Goal: Navigation & Orientation: Understand site structure

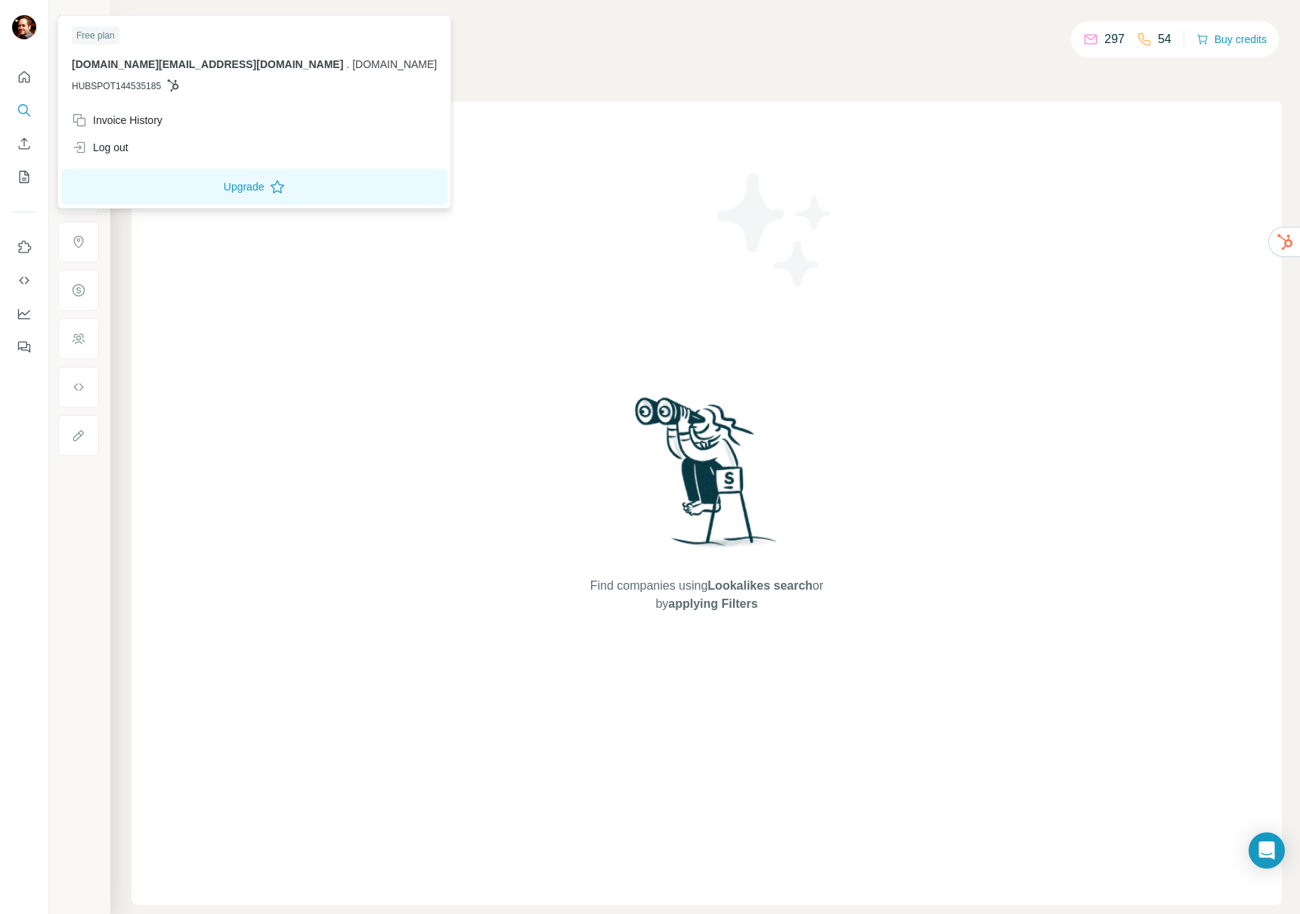
click at [24, 28] on img at bounding box center [24, 27] width 24 height 24
click at [23, 74] on icon "Quick start" at bounding box center [24, 77] width 15 height 15
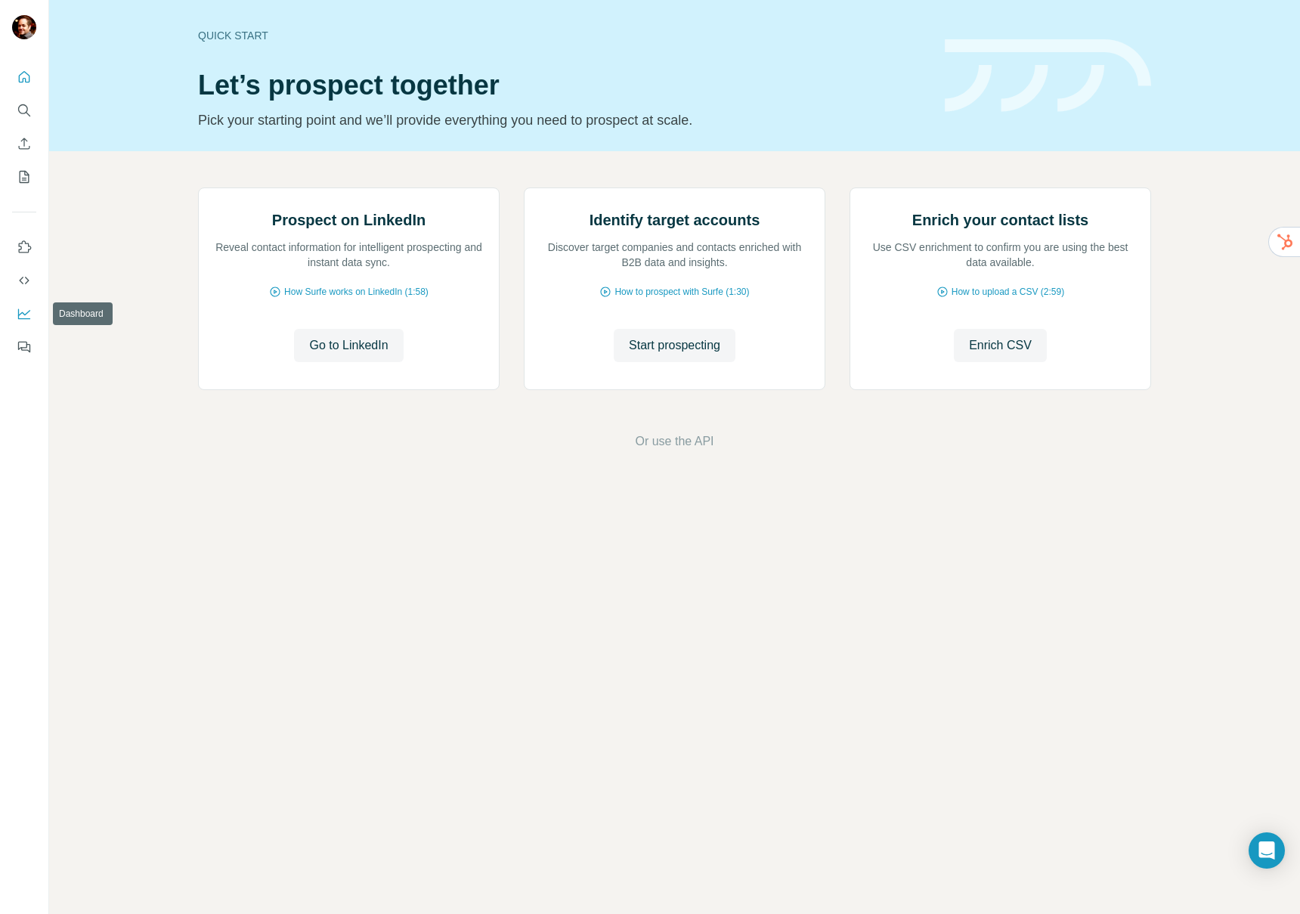
click at [20, 311] on icon "Dashboard" at bounding box center [24, 313] width 15 height 15
